Goal: Information Seeking & Learning: Learn about a topic

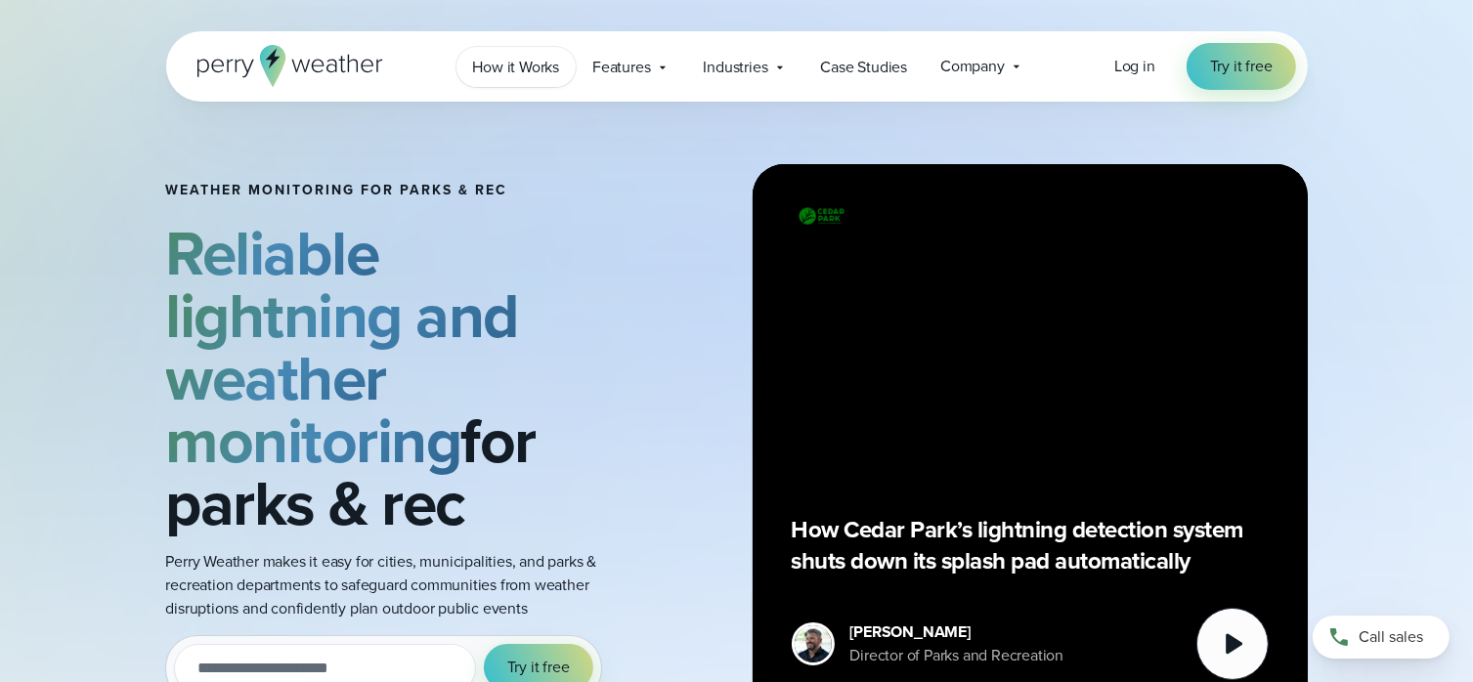
click at [512, 63] on span "How it Works" at bounding box center [516, 67] width 87 height 23
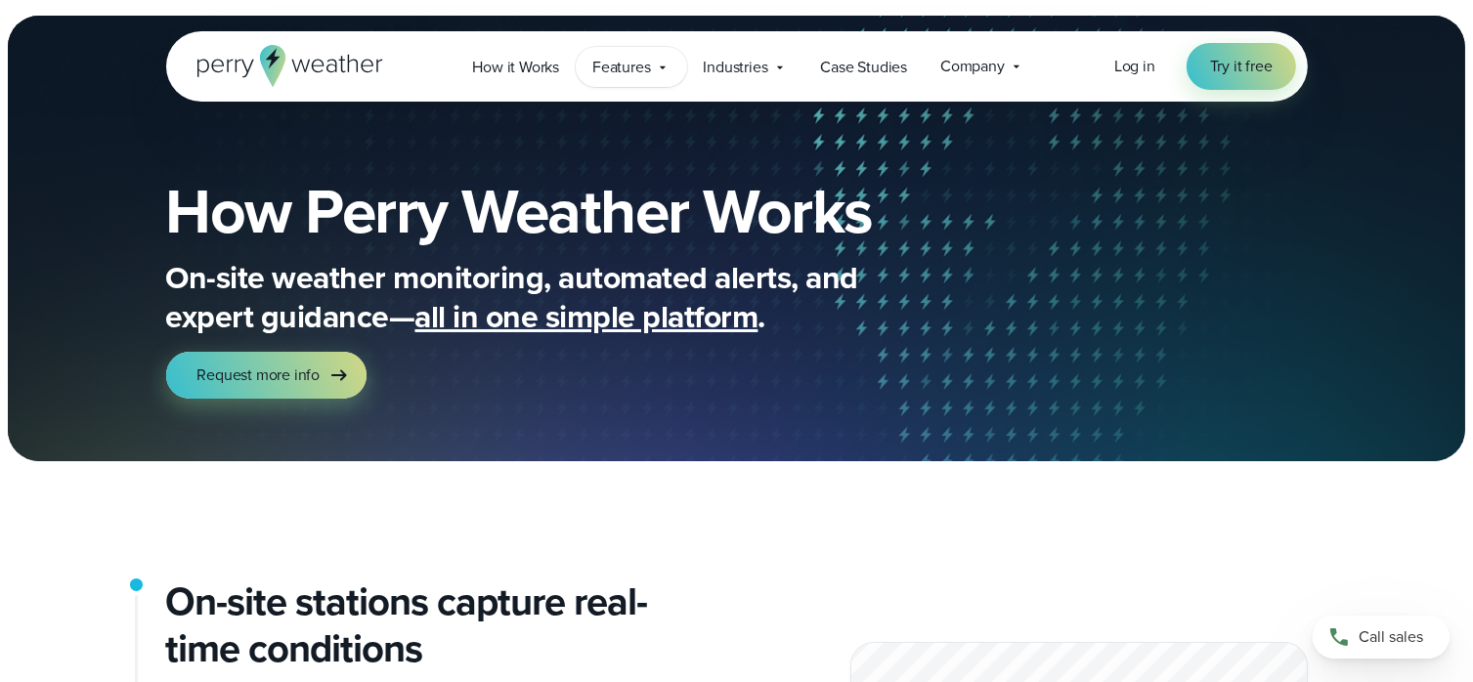
click at [659, 66] on icon at bounding box center [663, 68] width 16 height 16
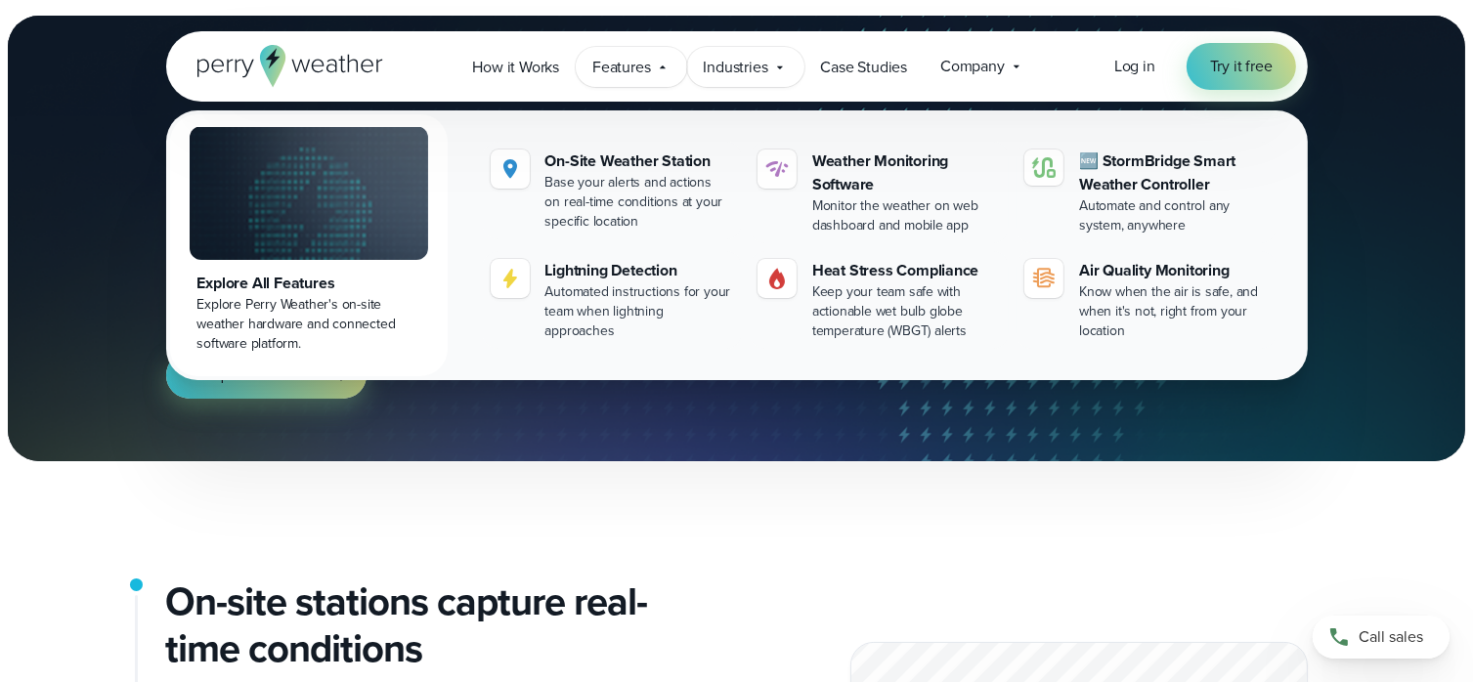
click at [782, 65] on icon at bounding box center [780, 68] width 16 height 16
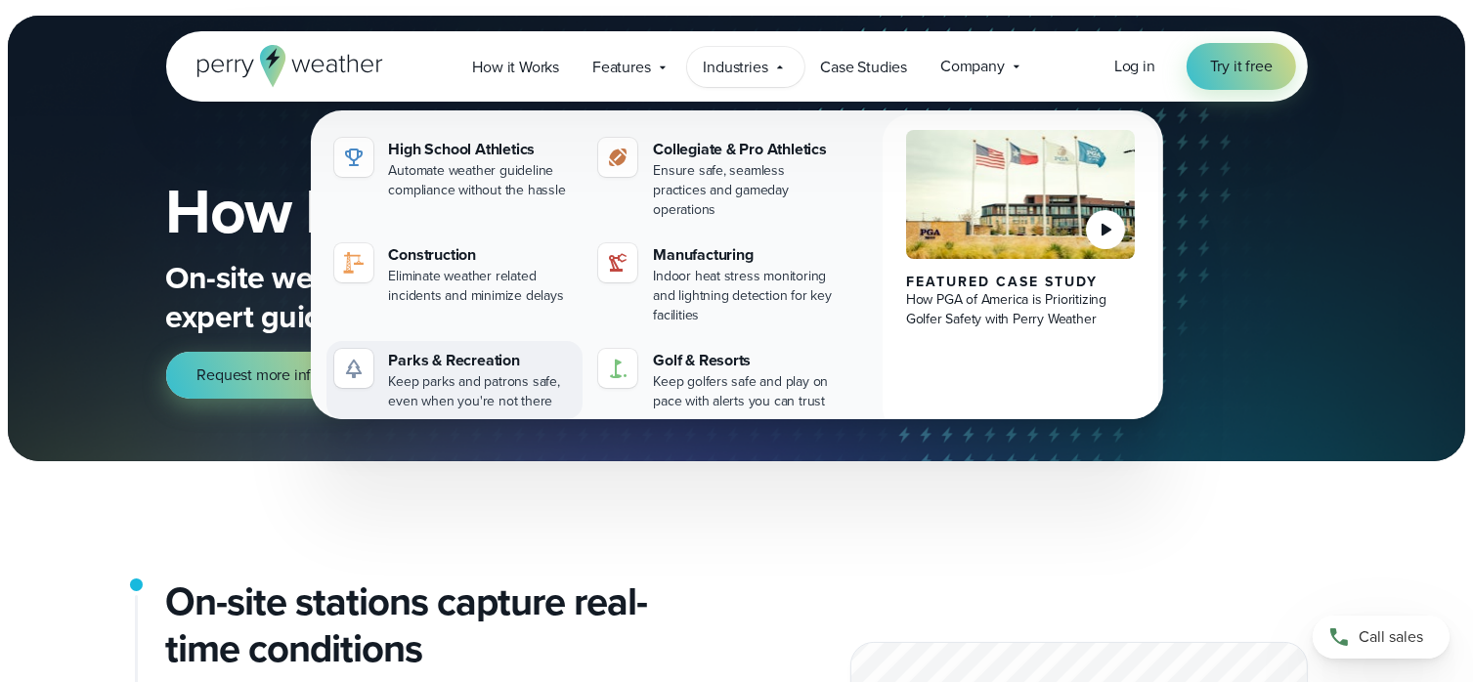
click at [429, 372] on div "Keep parks and patrons safe, even when you're not there" at bounding box center [482, 391] width 187 height 39
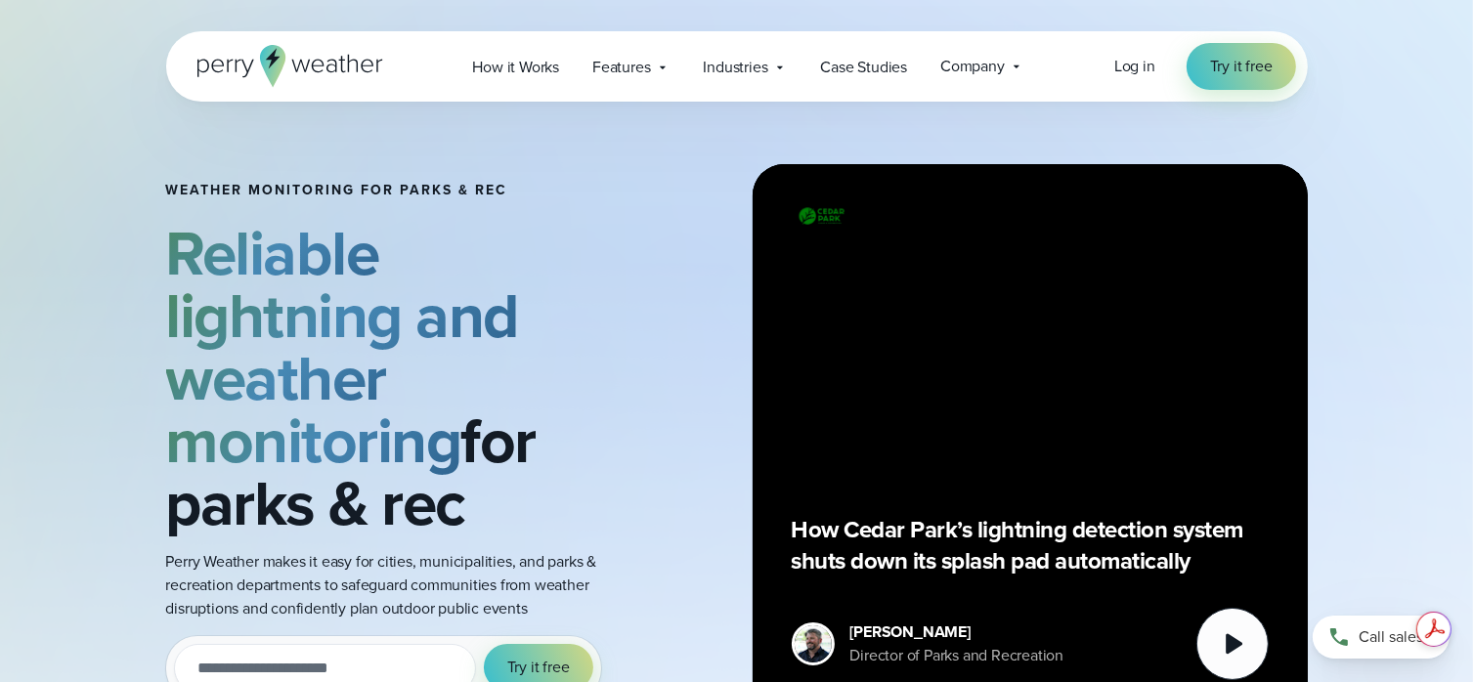
scroll to position [98, 0]
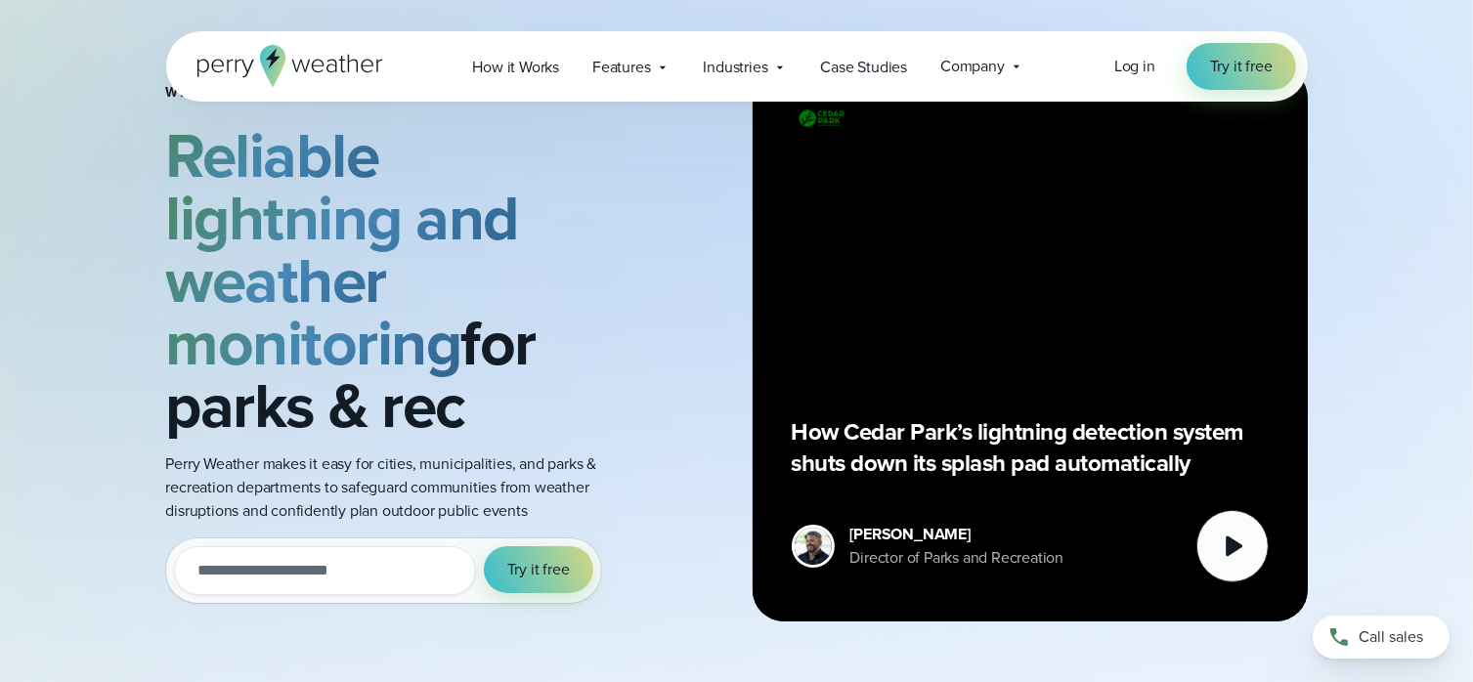
click at [326, 64] on icon at bounding box center [290, 66] width 186 height 42
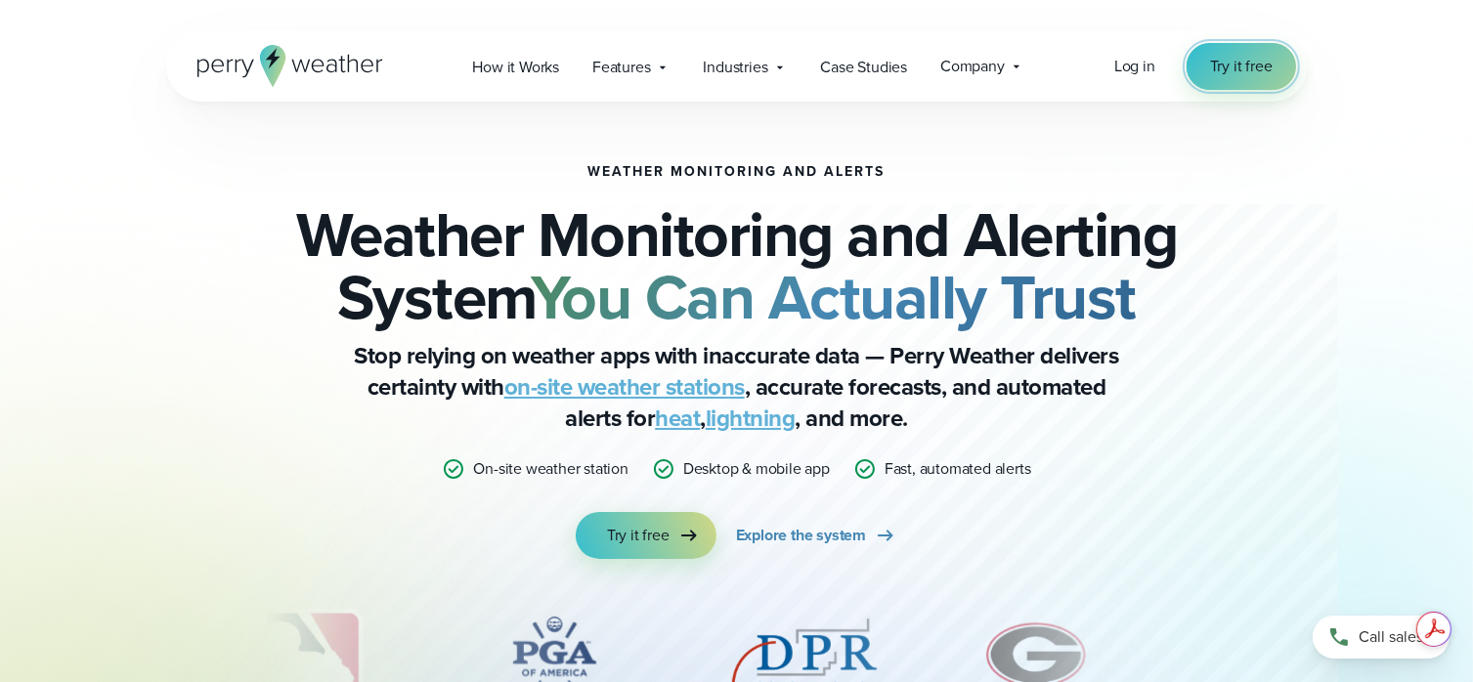
click at [1216, 66] on span "Try it free" at bounding box center [1241, 66] width 63 height 23
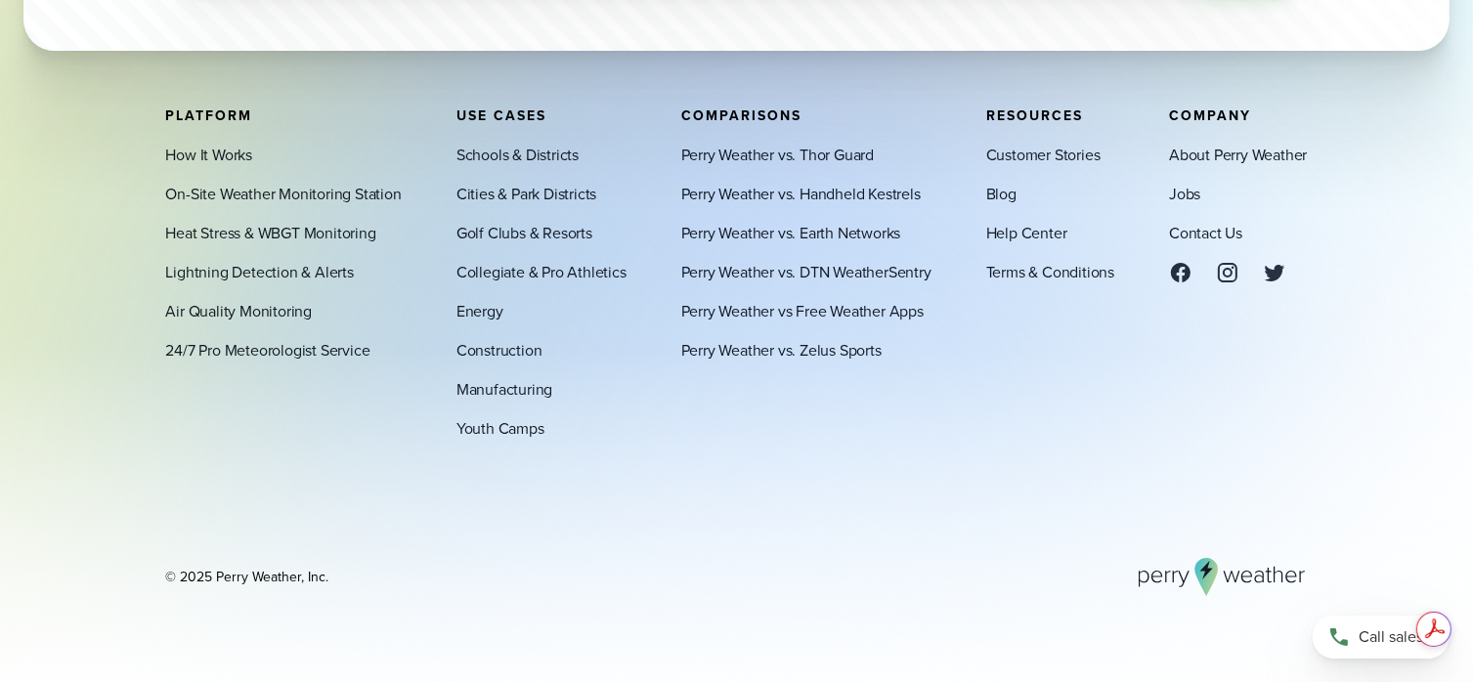
scroll to position [6770, 0]
